Goal: Check status: Check status

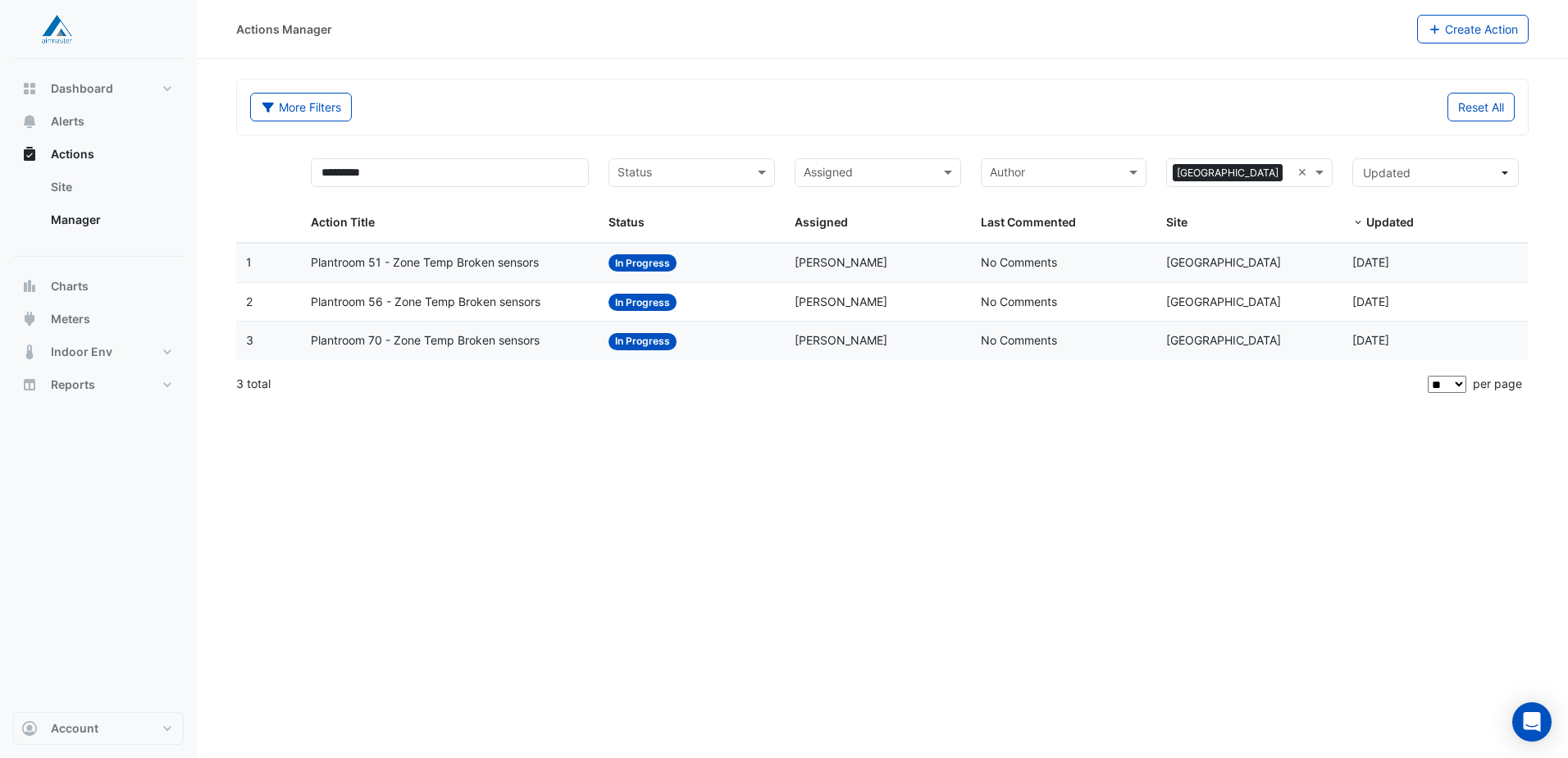
click at [443, 265] on span "Plantroom 51 - Zone Temp Broken sensors" at bounding box center [424, 262] width 228 height 19
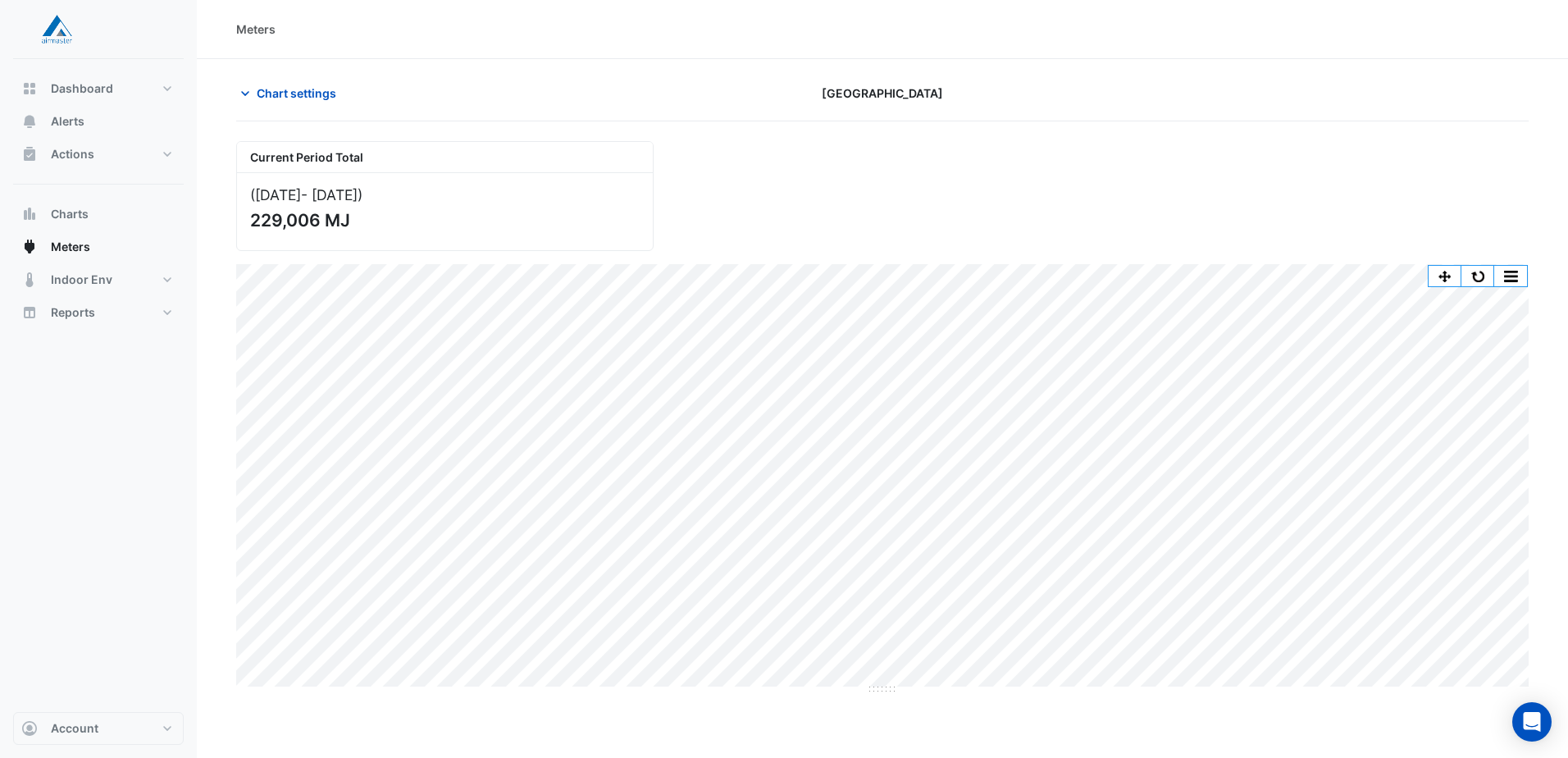
click at [1536, 546] on section "Chart settings Canberra Centre Current Period Total (01 Jul 25 - 26 Aug 25 ) 22…" at bounding box center [882, 377] width 1371 height 635
